Goal: Information Seeking & Learning: Learn about a topic

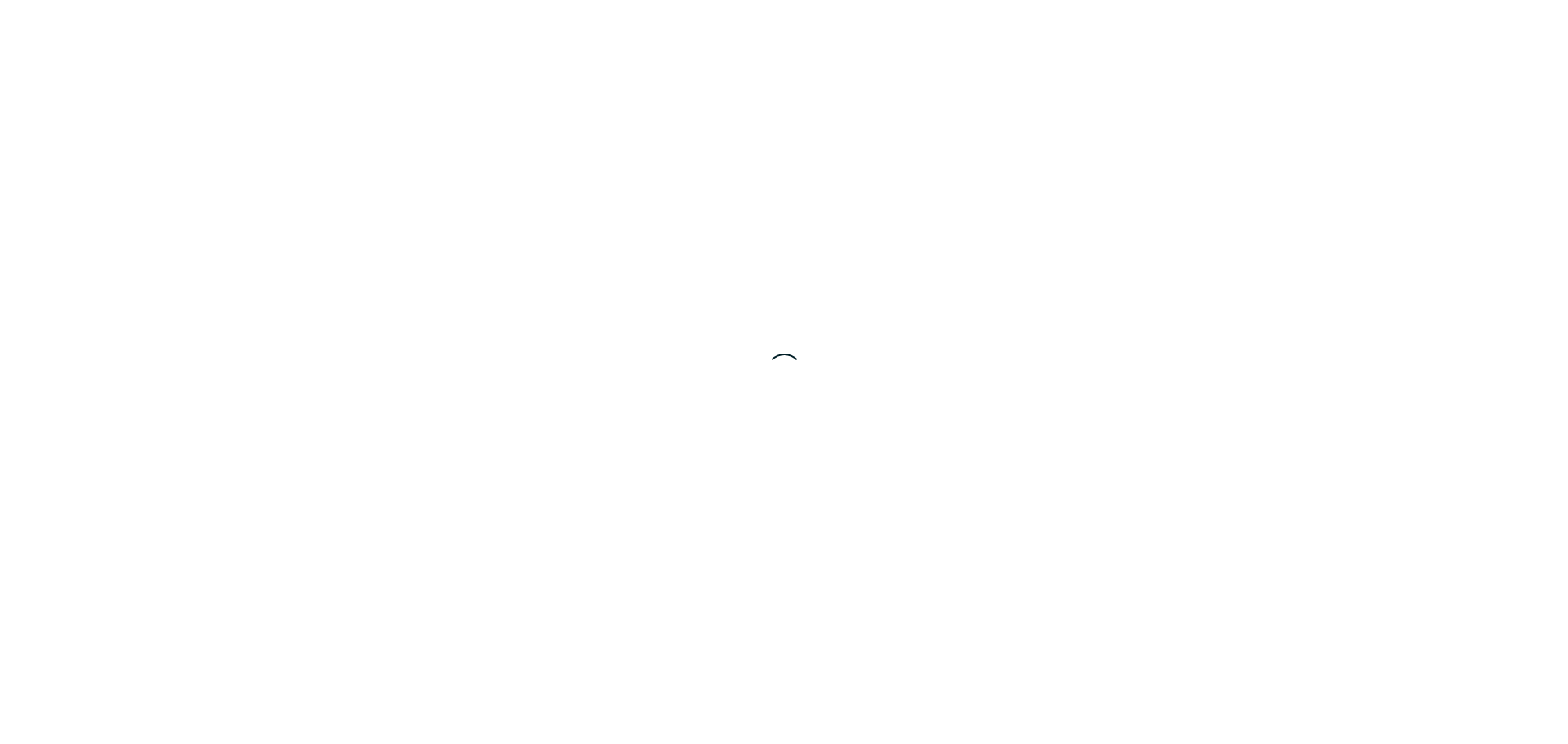
click at [139, 256] on div at bounding box center [784, 372] width 1568 height 744
click at [276, 144] on div at bounding box center [784, 372] width 1568 height 744
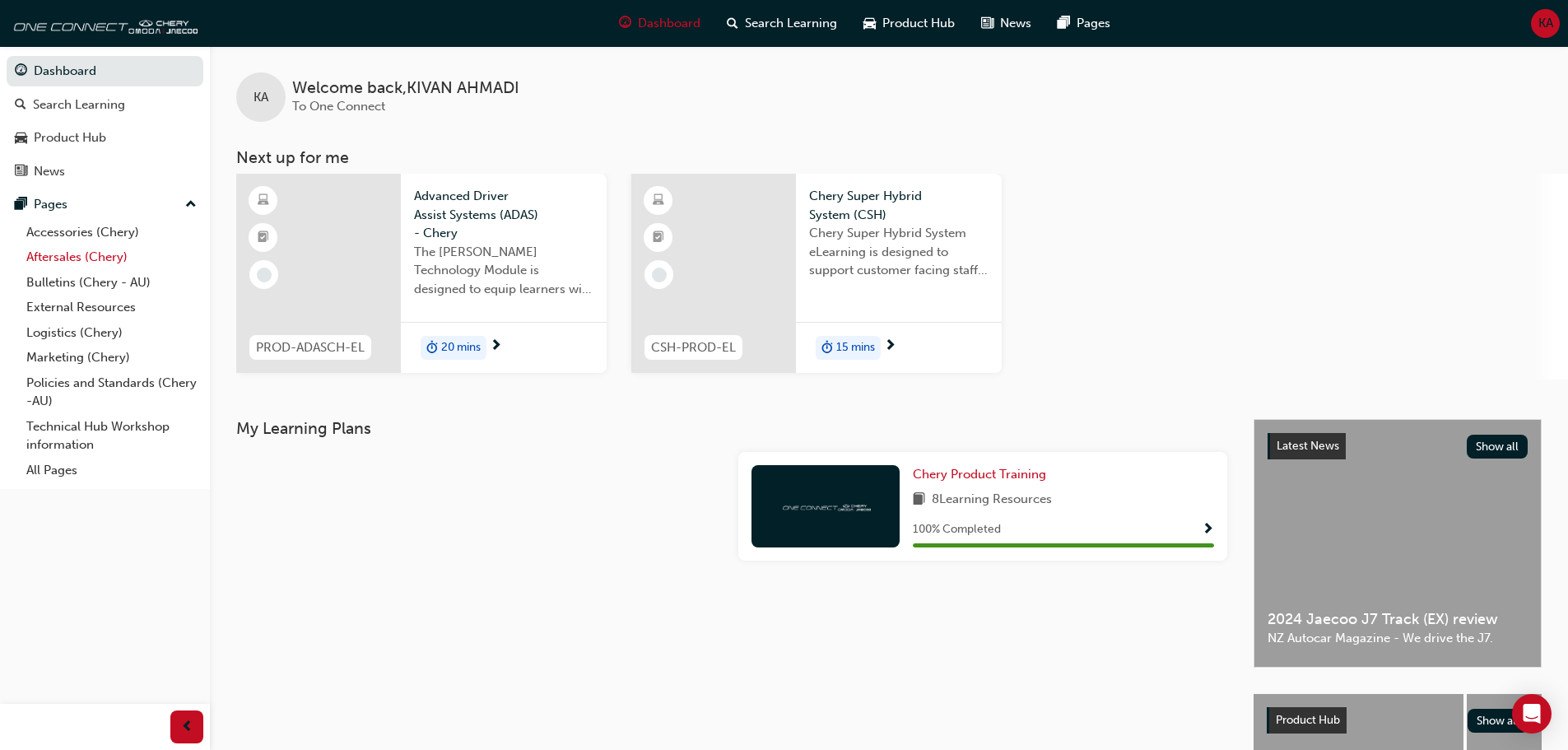
click at [89, 263] on link "Aftersales (Chery)" at bounding box center [112, 257] width 183 height 25
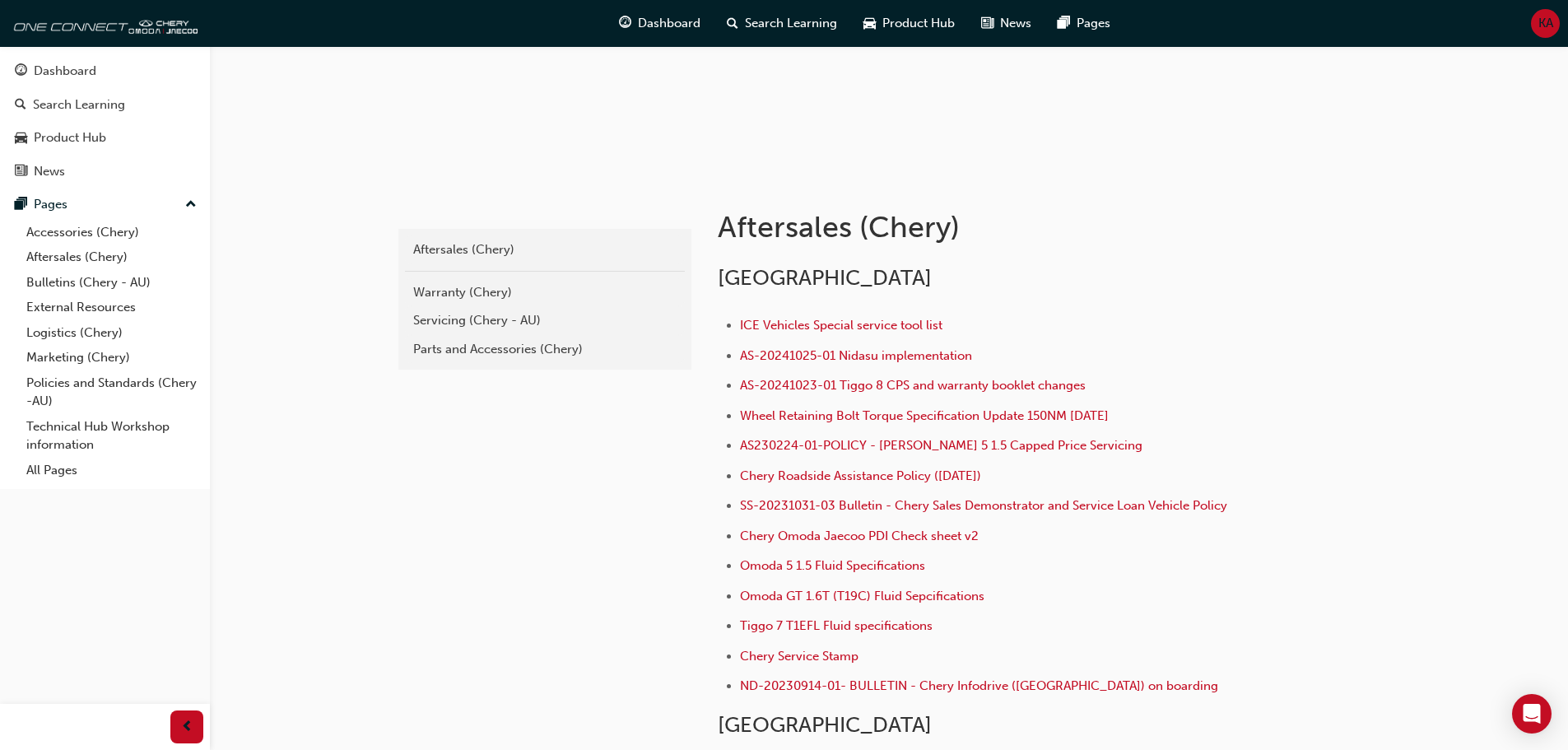
scroll to position [247, 0]
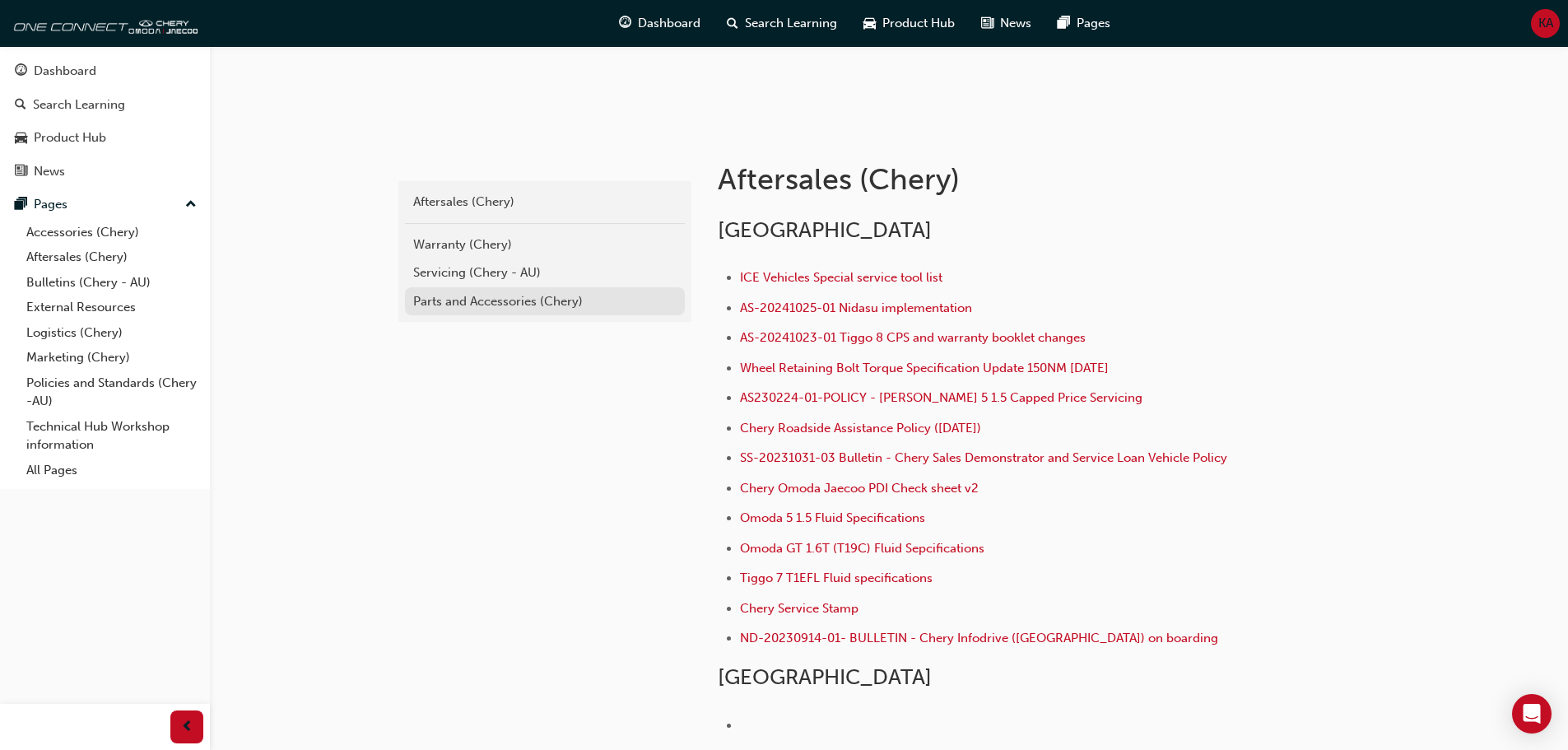
click at [458, 303] on div "Parts and Accessories (Chery)" at bounding box center [544, 302] width 264 height 19
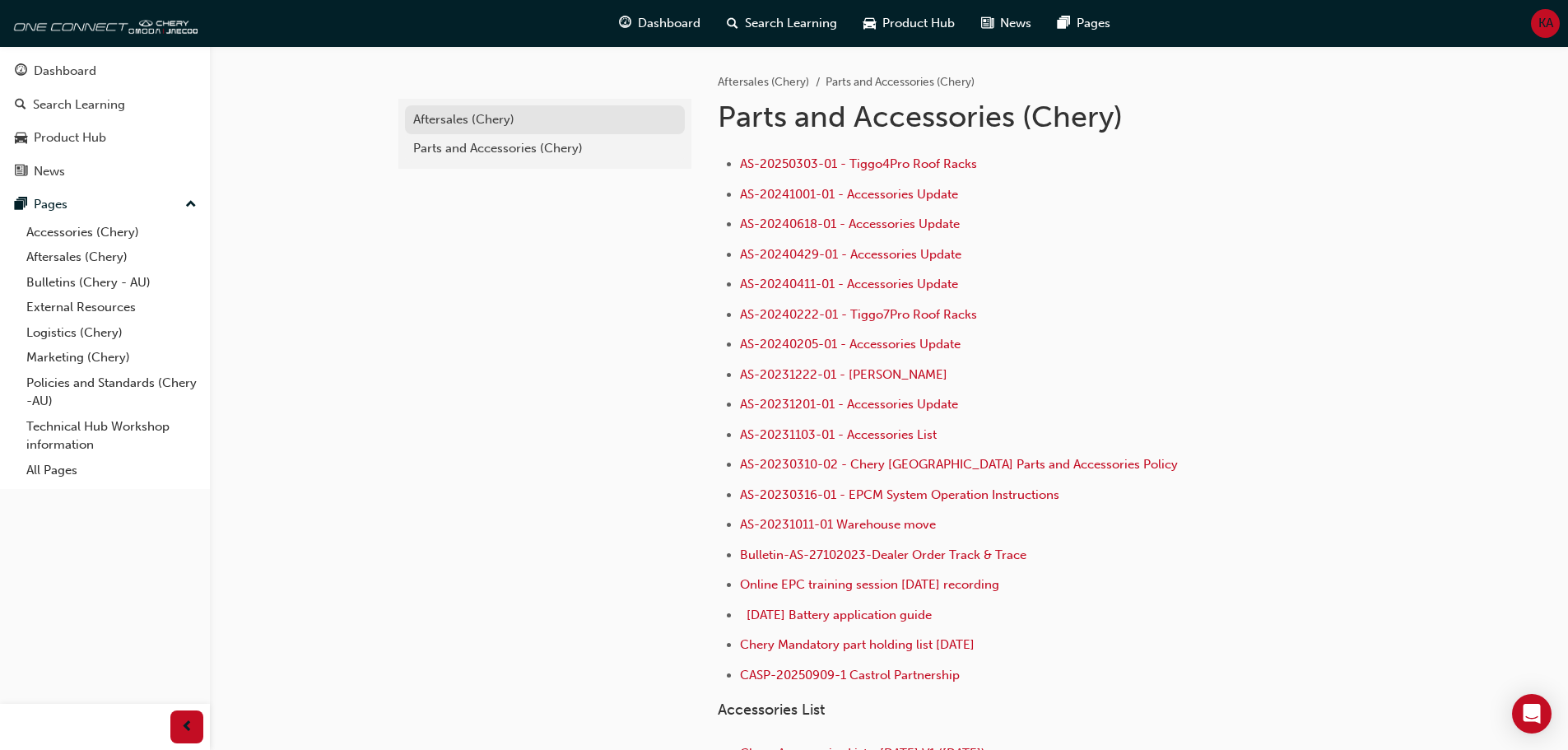
click at [474, 113] on div "Aftersales (Chery)" at bounding box center [544, 120] width 264 height 19
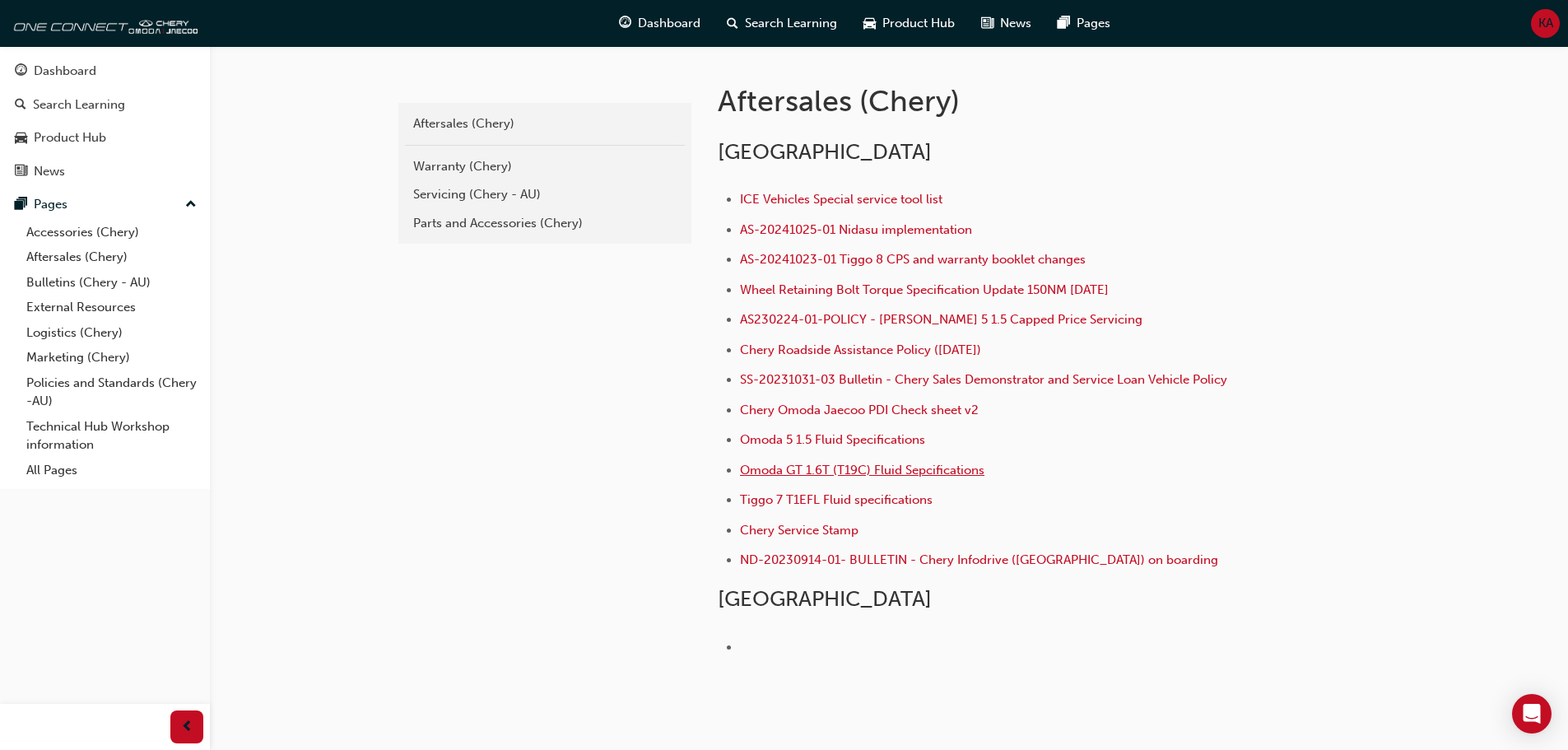
scroll to position [329, 0]
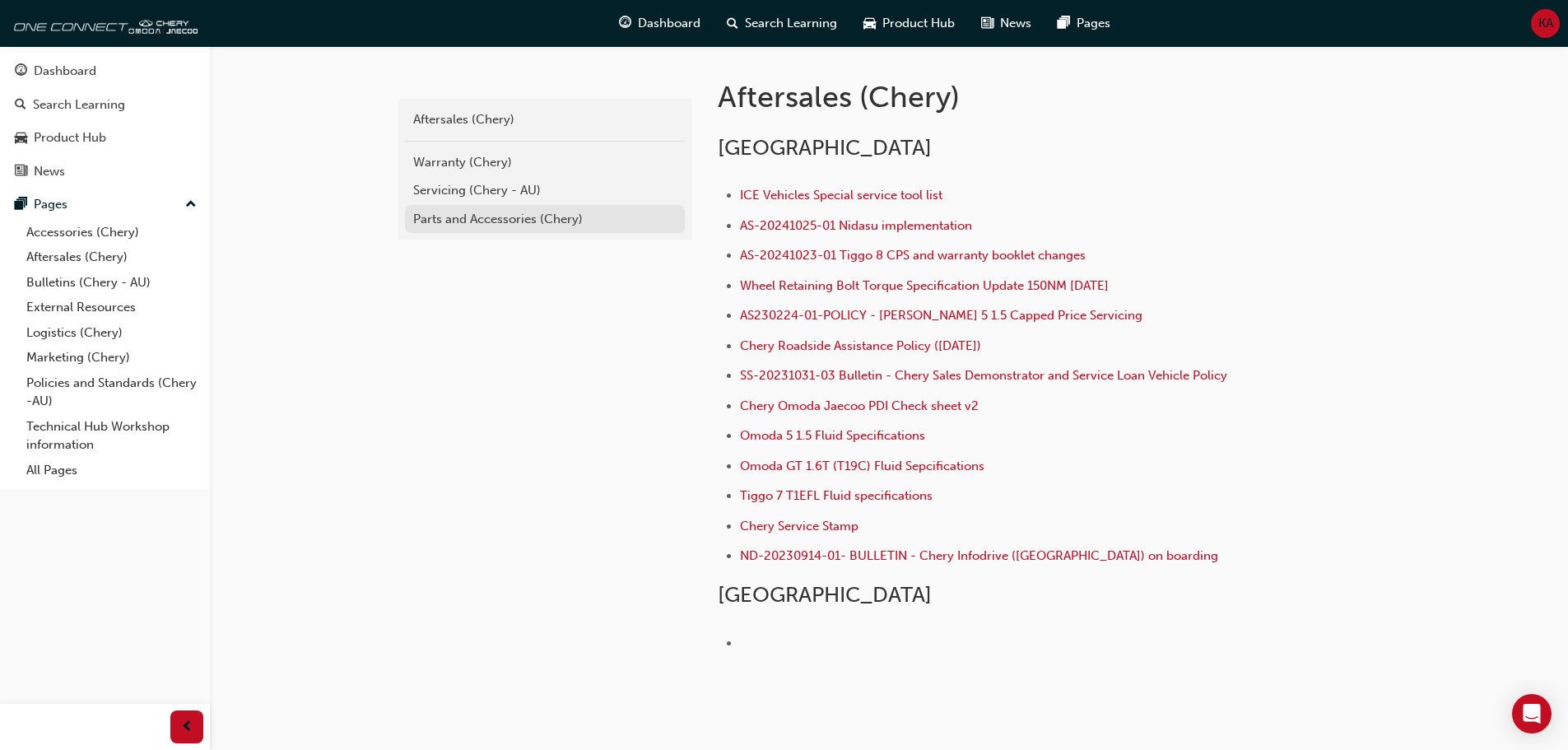
click at [441, 222] on div "Parts and Accessories (Chery)" at bounding box center [544, 219] width 264 height 19
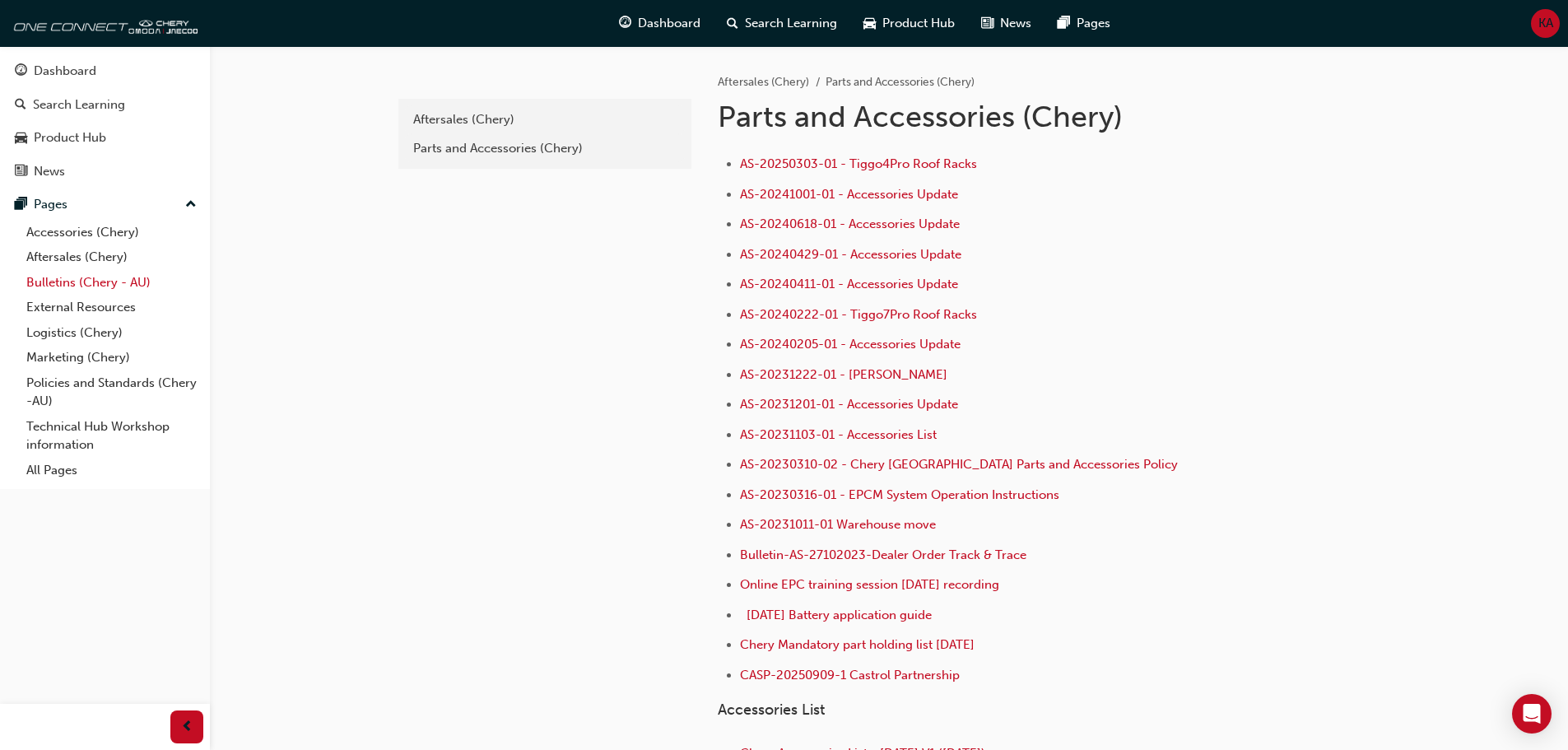
click at [82, 282] on link "Bulletins (Chery - AU)" at bounding box center [112, 282] width 183 height 25
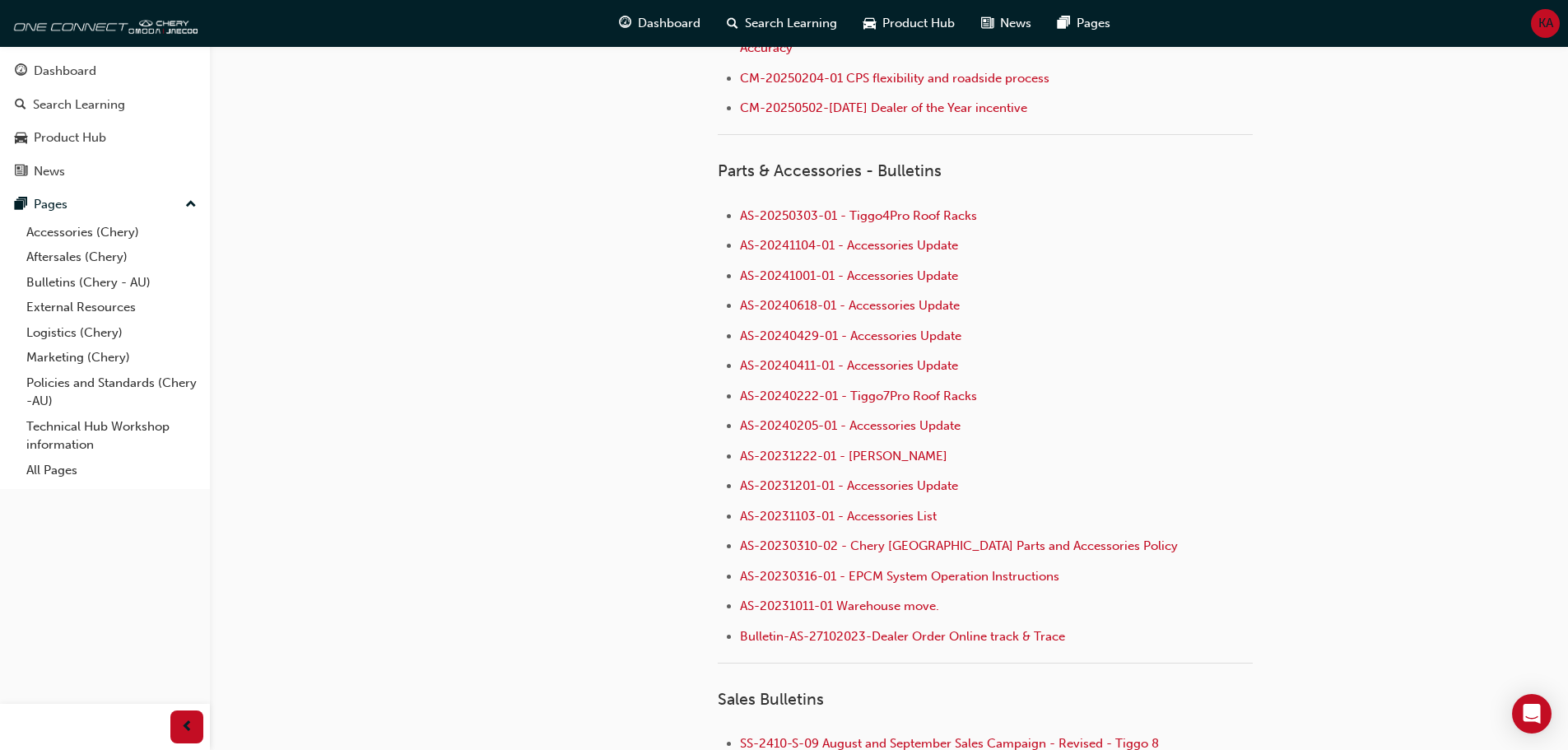
scroll to position [1070, 0]
click at [786, 365] on span "AS-20240411-01 - Accessories Update" at bounding box center [849, 364] width 218 height 15
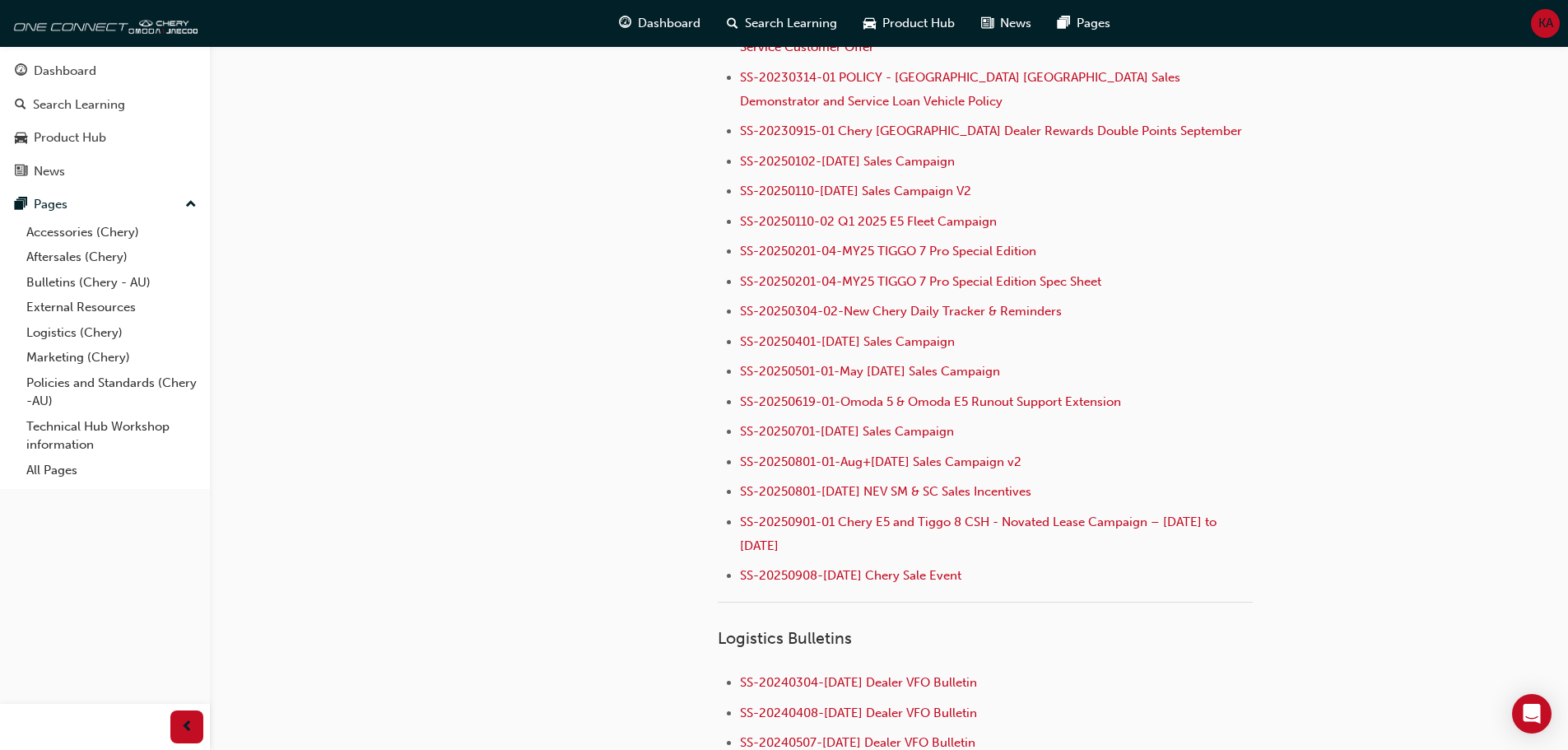
scroll to position [2141, 0]
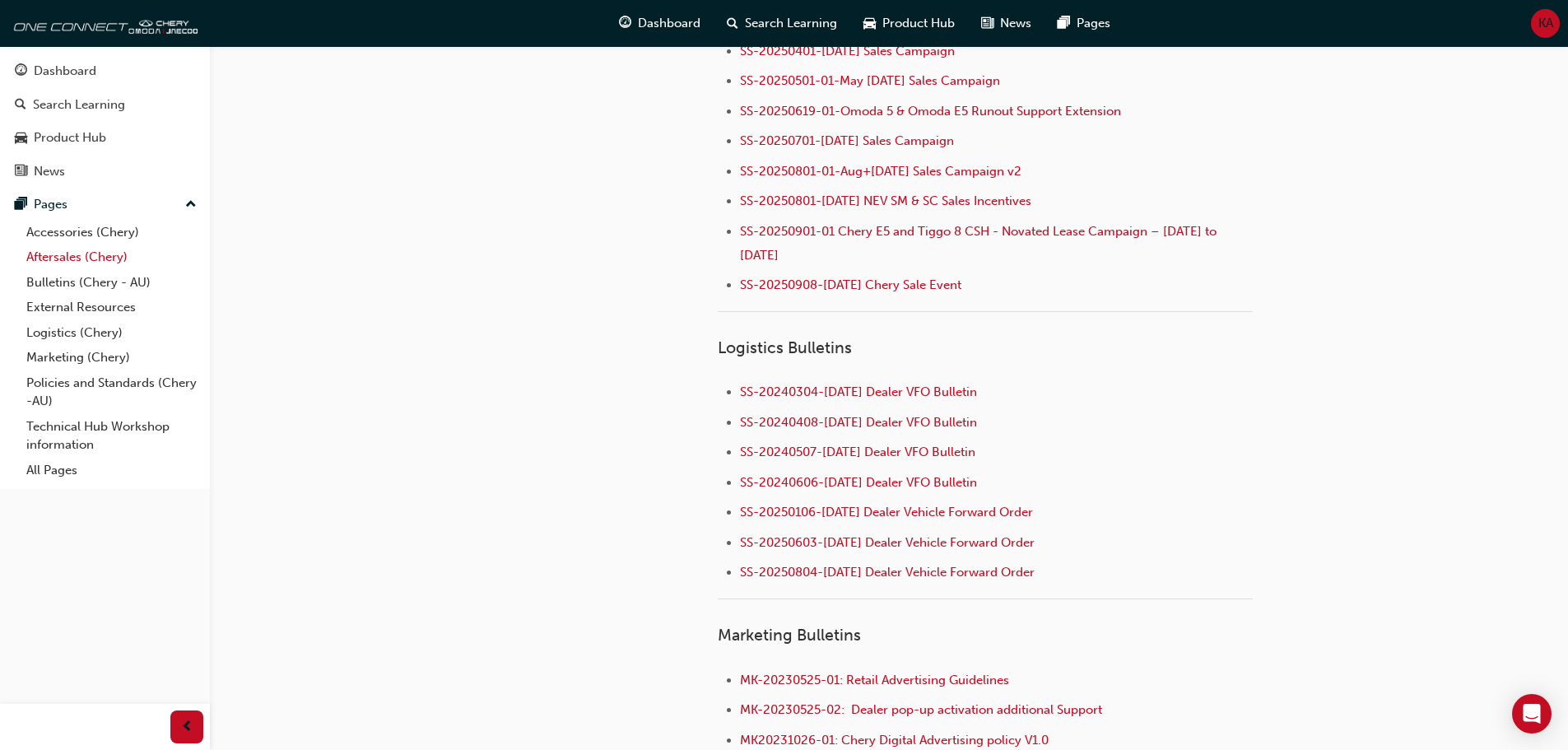
click at [72, 251] on link "Aftersales (Chery)" at bounding box center [112, 257] width 183 height 25
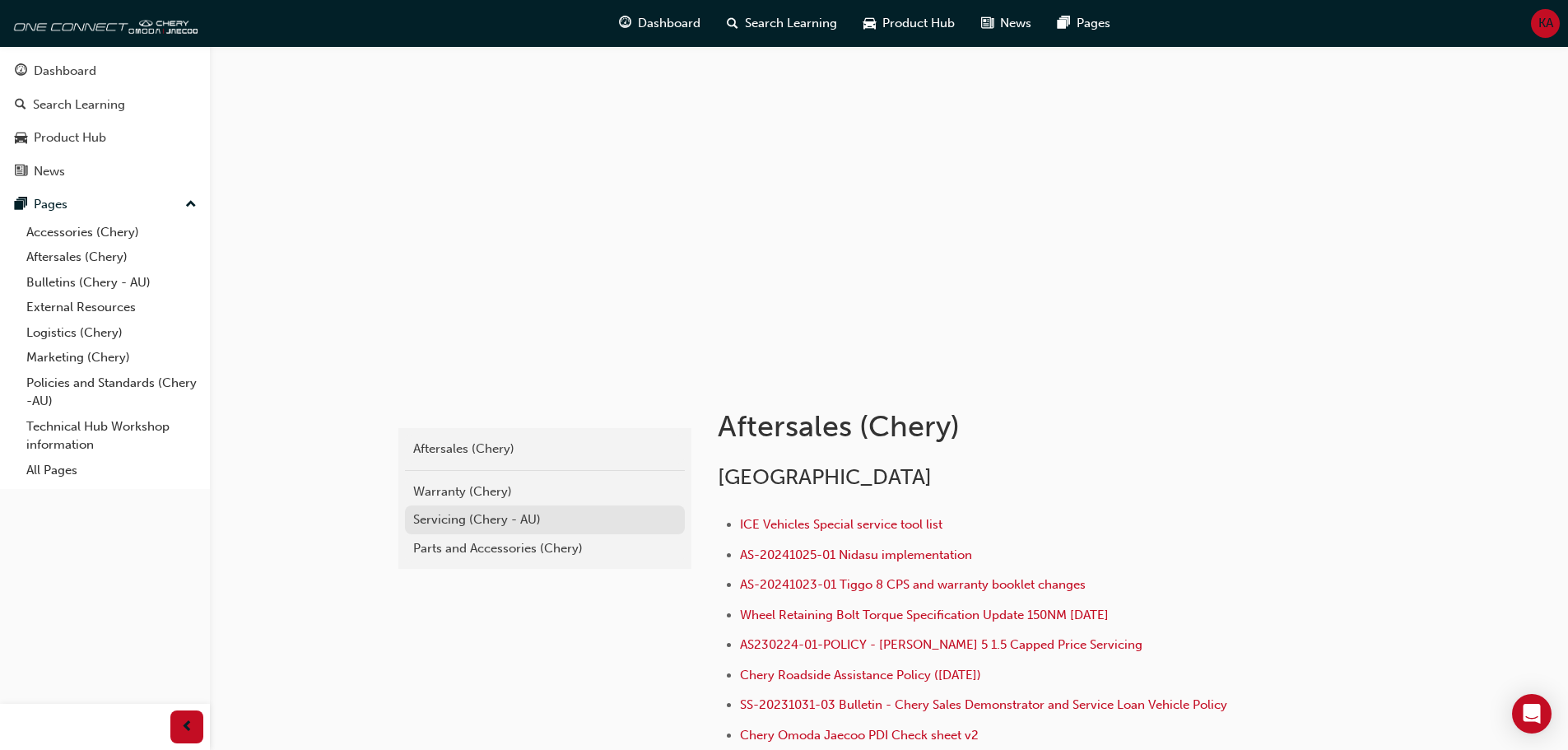
click at [467, 519] on div "Servicing (Chery - AU)" at bounding box center [544, 520] width 264 height 19
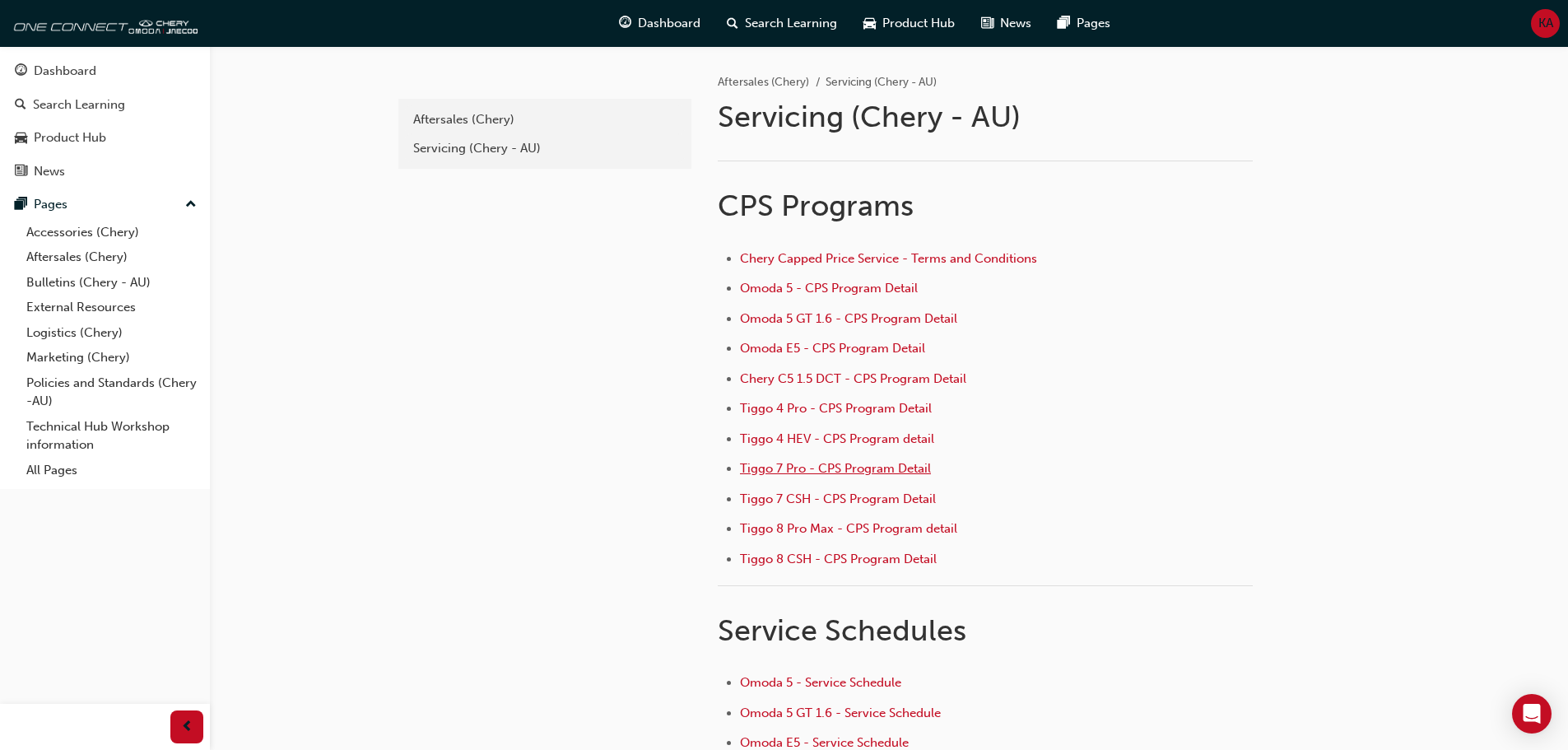
click at [852, 468] on span "Tiggo 7 Pro - CPS Program Detail" at bounding box center [835, 468] width 191 height 15
